Goal: Navigation & Orientation: Find specific page/section

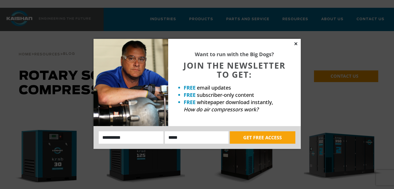
click at [296, 44] on icon at bounding box center [296, 43] width 3 height 3
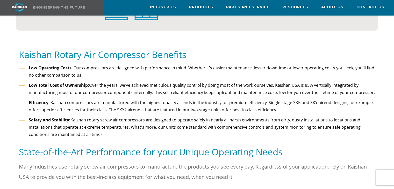
scroll to position [584, 0]
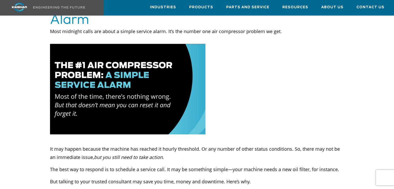
scroll to position [442, 0]
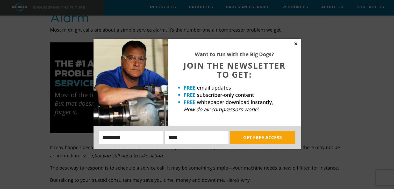
click at [296, 44] on icon at bounding box center [296, 43] width 3 height 3
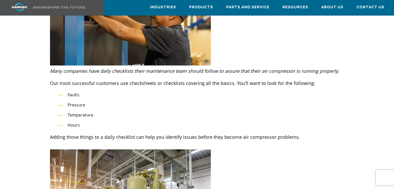
scroll to position [1792, 0]
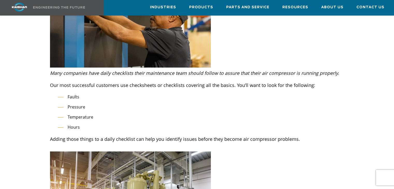
click at [70, 93] on li "Faults" at bounding box center [201, 97] width 287 height 8
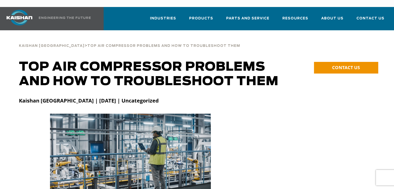
scroll to position [0, 0]
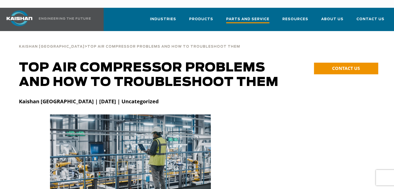
click at [251, 12] on link "Parts and Service" at bounding box center [247, 21] width 43 height 19
